Goal: Transaction & Acquisition: Purchase product/service

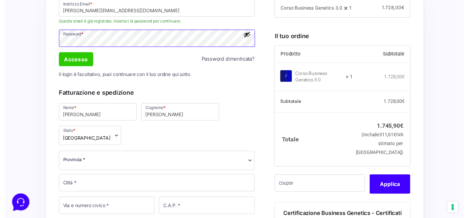
scroll to position [238, 0]
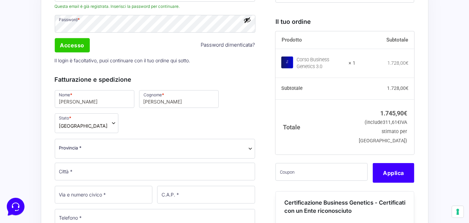
click at [98, 123] on span "[GEOGRAPHIC_DATA]" at bounding box center [87, 123] width 64 height 20
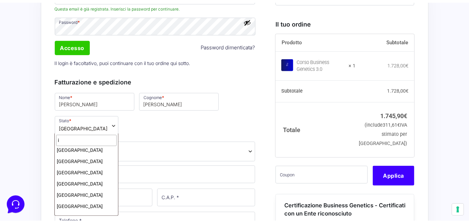
scroll to position [0, 0]
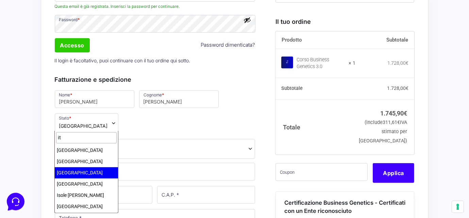
type input "it"
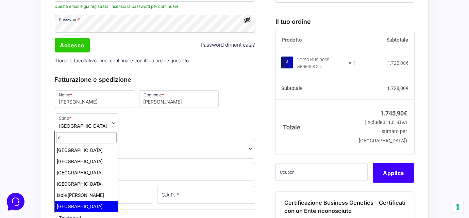
select select "IT"
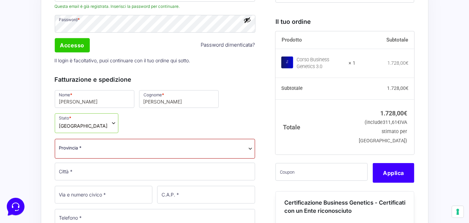
click at [101, 150] on span "Provincia *" at bounding box center [155, 147] width 192 height 7
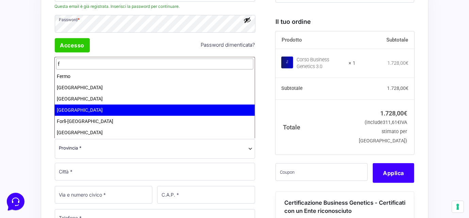
type input "f"
drag, startPoint x: 102, startPoint y: 112, endPoint x: 99, endPoint y: 114, distance: 3.7
select select "FG"
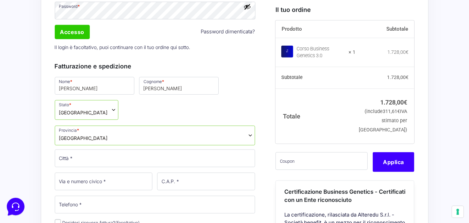
scroll to position [272, 0]
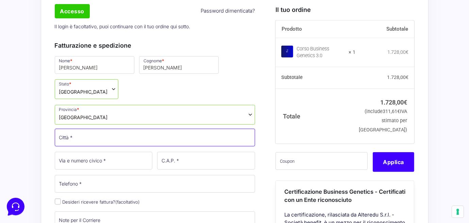
click at [99, 138] on input "Città *" at bounding box center [155, 138] width 201 height 18
type input "Torremaggiore"
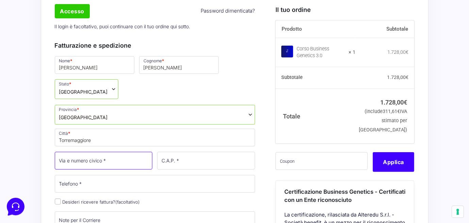
click at [111, 161] on input "Via e numero civico *" at bounding box center [104, 161] width 98 height 18
type input "[STREET_ADDRESS][PERSON_NAME]"
click at [121, 171] on div "Nome * [PERSON_NAME] * [PERSON_NAME] Stato * Seleziona un paese / una regione… …" at bounding box center [154, 175] width 205 height 241
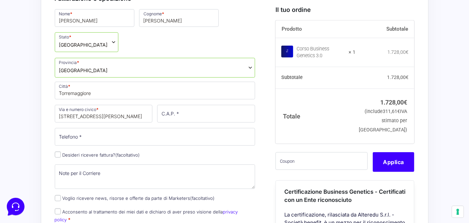
scroll to position [317, 0]
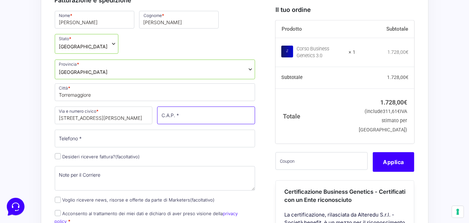
click at [197, 117] on input "C.A.P. *" at bounding box center [206, 115] width 98 height 18
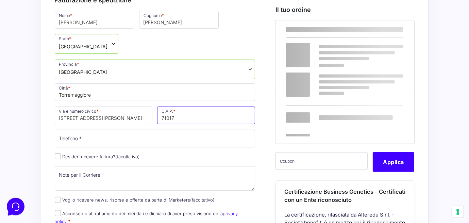
type input "71017"
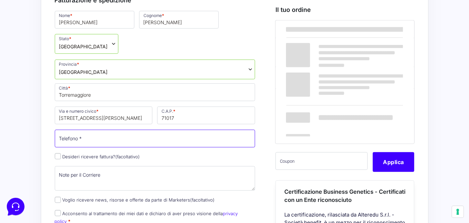
click at [160, 139] on input "Telefono *" at bounding box center [155, 139] width 201 height 18
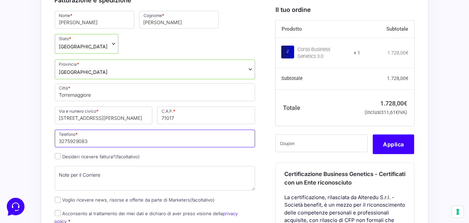
click at [59, 139] on input "3275929083" at bounding box center [155, 139] width 201 height 18
type input "3275929083"
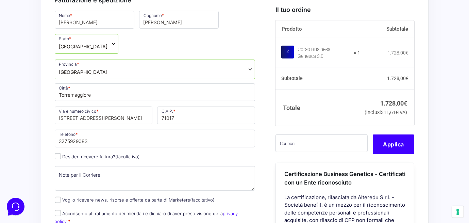
click at [161, 152] on p "Desideri ricevere fattura? (facoltativo)" at bounding box center [154, 157] width 205 height 10
click at [106, 49] on span "[GEOGRAPHIC_DATA]" at bounding box center [87, 44] width 64 height 20
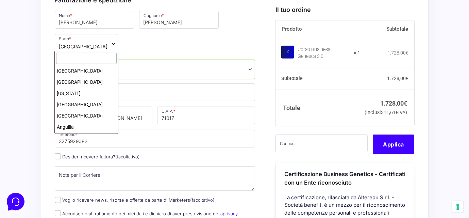
scroll to position [1242, 0]
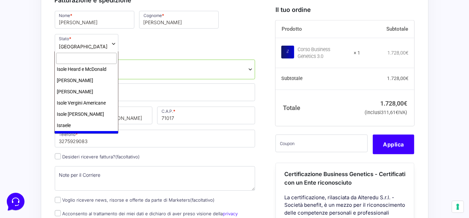
click at [109, 55] on input "text" at bounding box center [86, 58] width 60 height 11
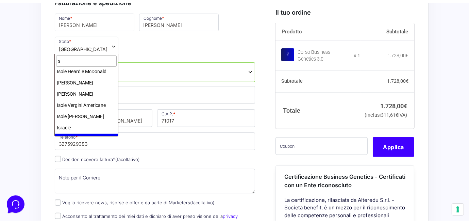
scroll to position [0, 0]
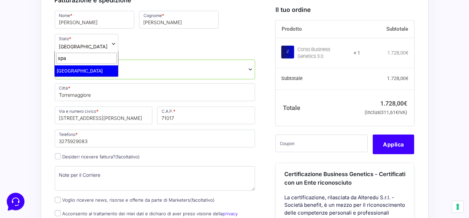
type input "spa"
select select "ES"
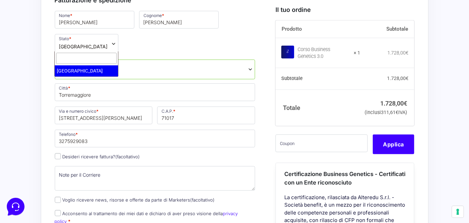
select select
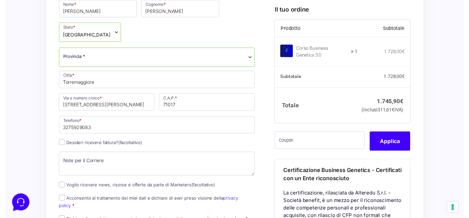
scroll to position [317, 0]
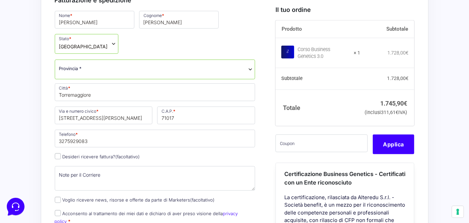
click at [84, 41] on span "[GEOGRAPHIC_DATA]" at bounding box center [87, 44] width 64 height 20
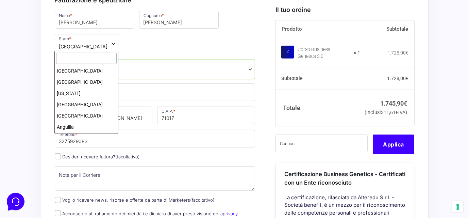
scroll to position [2154, 0]
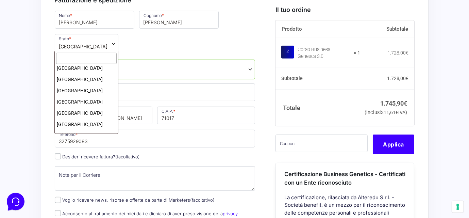
click at [95, 57] on input "text" at bounding box center [86, 58] width 60 height 11
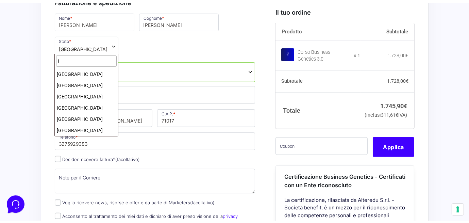
scroll to position [0, 0]
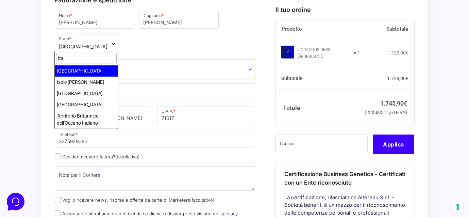
type input "ita"
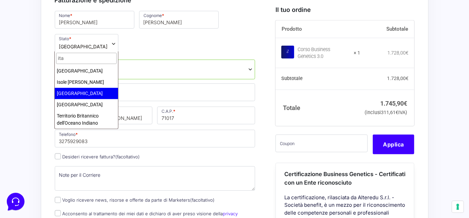
select select "IT"
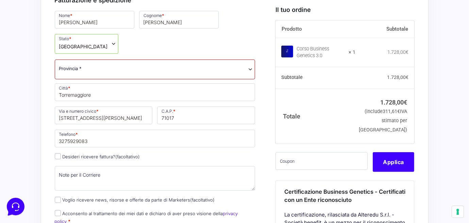
click at [151, 70] on span "Provincia *" at bounding box center [155, 68] width 192 height 7
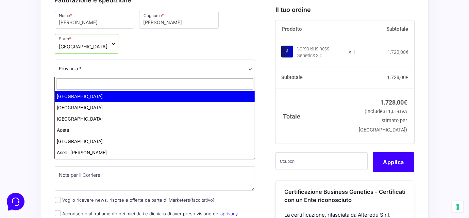
click at [154, 84] on input "text" at bounding box center [154, 83] width 197 height 11
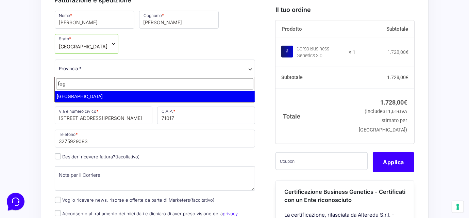
type input "fog"
select select "FG"
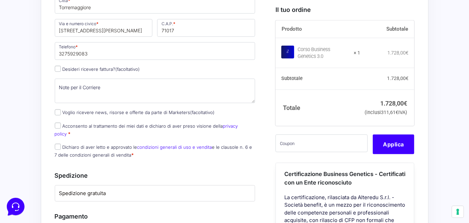
scroll to position [419, 0]
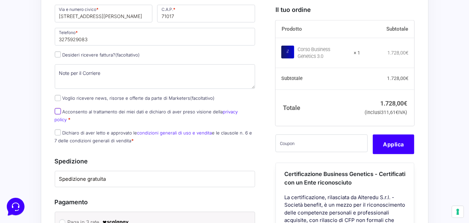
click at [56, 109] on input "Acconsento al trattamento dei miei dati e dichiaro di aver preso visione della …" at bounding box center [58, 111] width 6 height 6
checkbox input "true"
click at [59, 129] on input "Dichiaro di aver letto e approvato le condizioni generali di uso e vendita e le…" at bounding box center [58, 132] width 6 height 6
checkbox input "true"
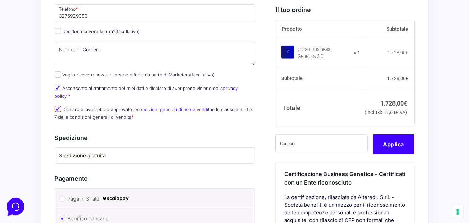
scroll to position [487, 0]
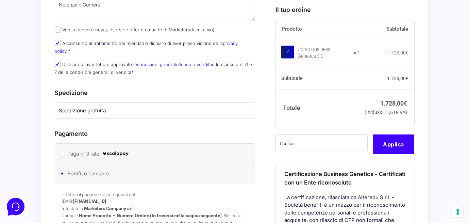
click at [161, 107] on label "Spedizione gratuita" at bounding box center [155, 111] width 192 height 8
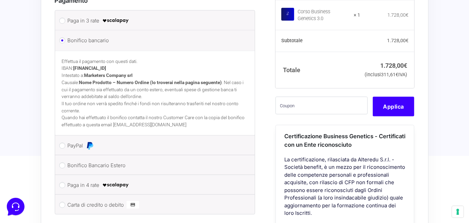
scroll to position [623, 0]
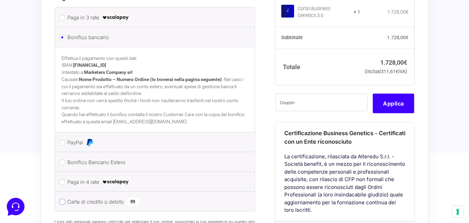
click at [62, 199] on input "Carta di credito o debito" at bounding box center [62, 202] width 6 height 6
radio input "true"
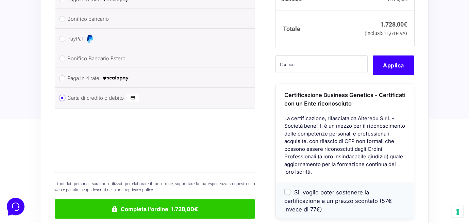
scroll to position [657, 0]
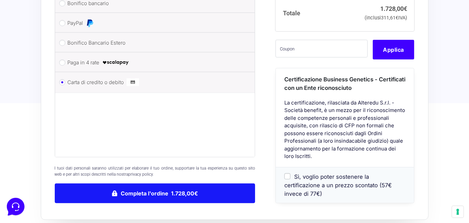
click at [153, 183] on button "Completa l'ordine 1.728,00€" at bounding box center [155, 193] width 201 height 20
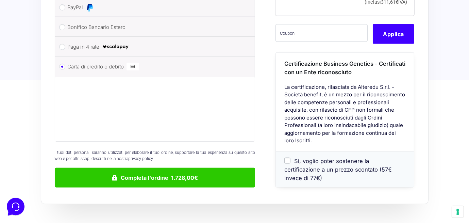
scroll to position [707, 0]
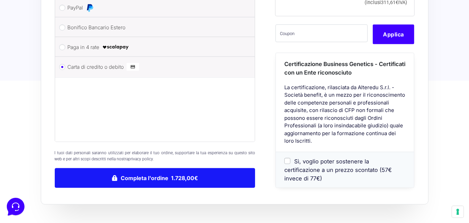
click at [166, 168] on button "Completa l'ordine 1.728,00€" at bounding box center [155, 178] width 201 height 20
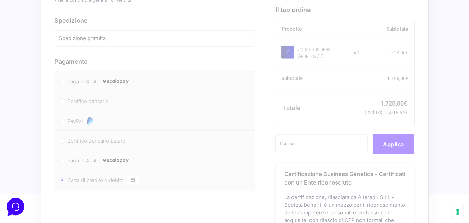
scroll to position [503, 0]
